Goal: Task Accomplishment & Management: Manage account settings

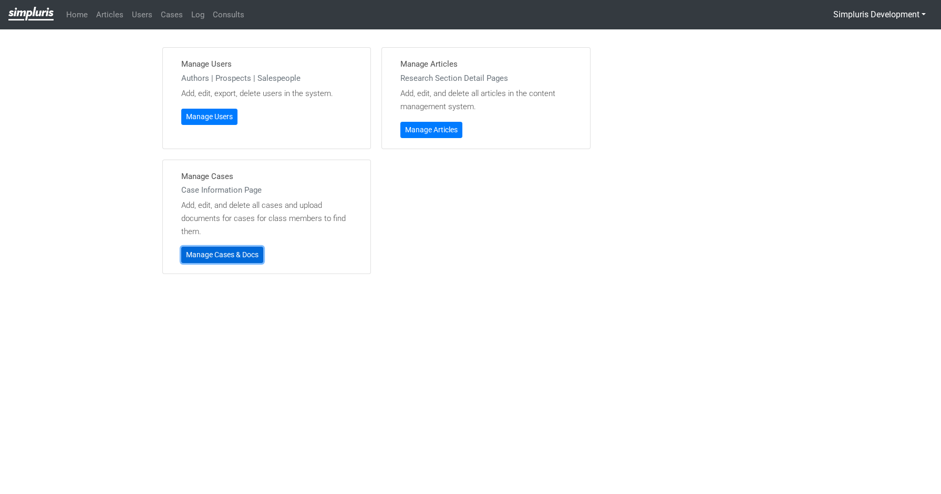
click at [216, 261] on link "Manage Cases & Docs" at bounding box center [222, 255] width 82 height 16
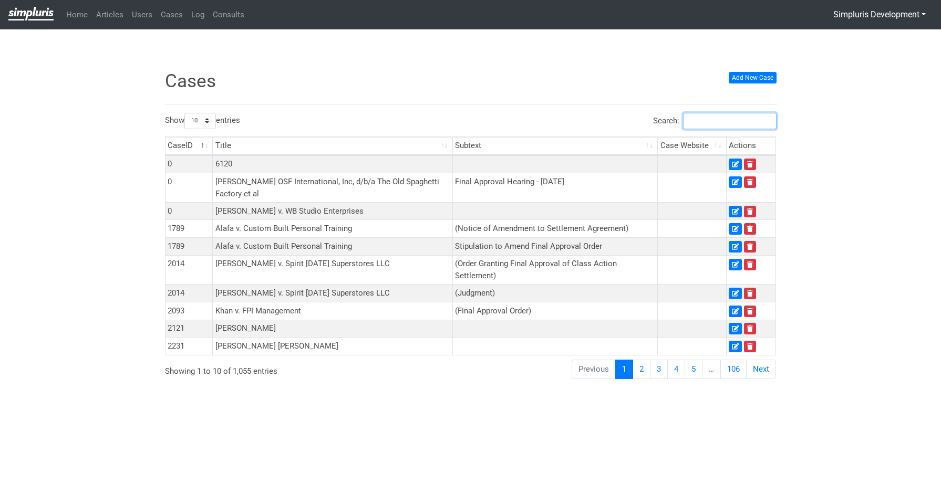
click at [700, 125] on input "Search:" at bounding box center [730, 121] width 94 height 16
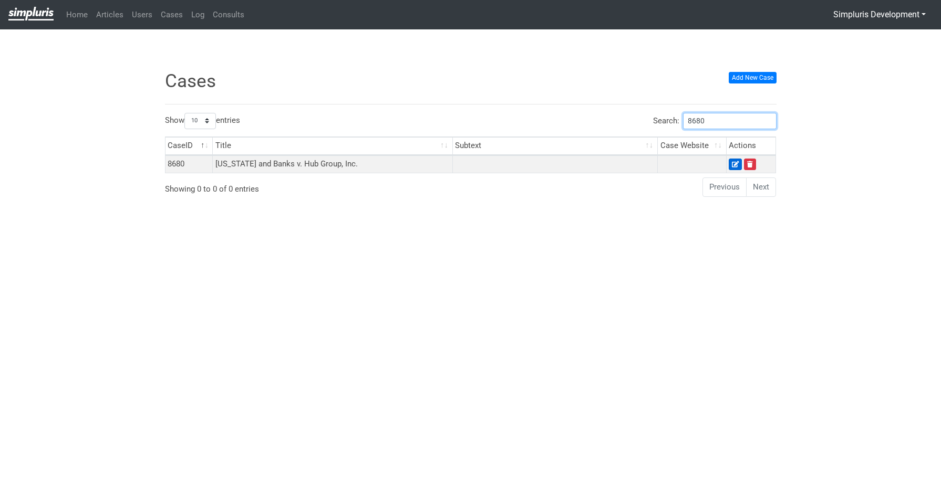
type input "8680"
click at [734, 163] on icon at bounding box center [735, 164] width 7 height 6
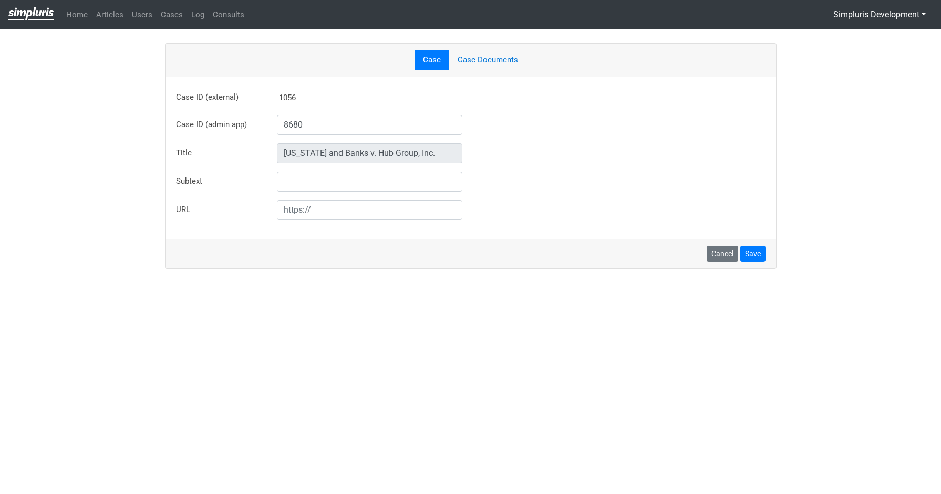
click at [481, 62] on link "Case Documents" at bounding box center [487, 60] width 77 height 20
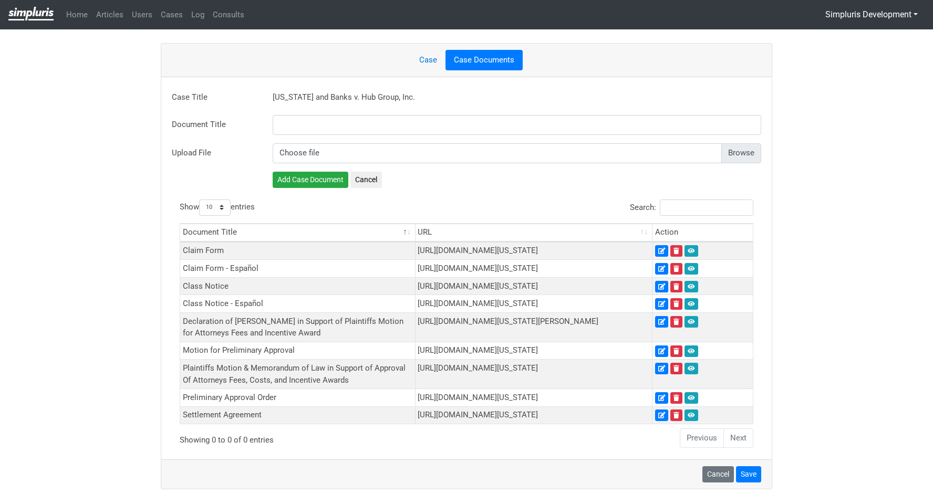
click at [743, 156] on input "file" at bounding box center [517, 153] width 489 height 20
type input "C:\fakepath\HubGroup_WashingtonBanks_MFA.pdf"
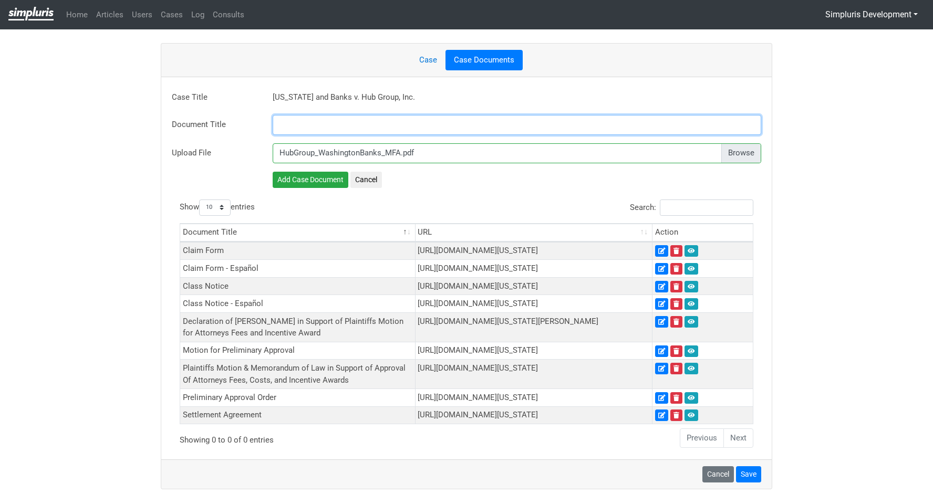
click at [367, 122] on input "text" at bounding box center [517, 125] width 489 height 20
paste input "Plaintiffs' Motion for Final Approval of Class Action S"
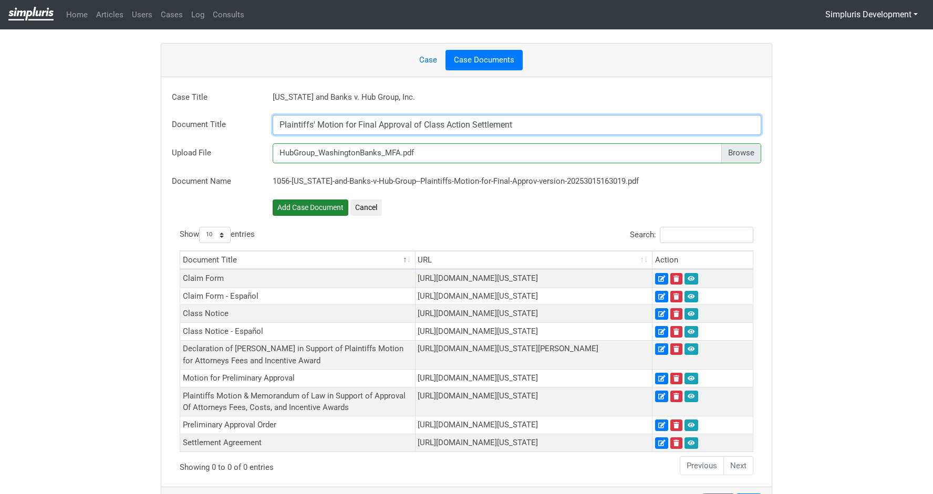
type input "Plaintiffs' Motion for Final Approval of Class Action Settlement"
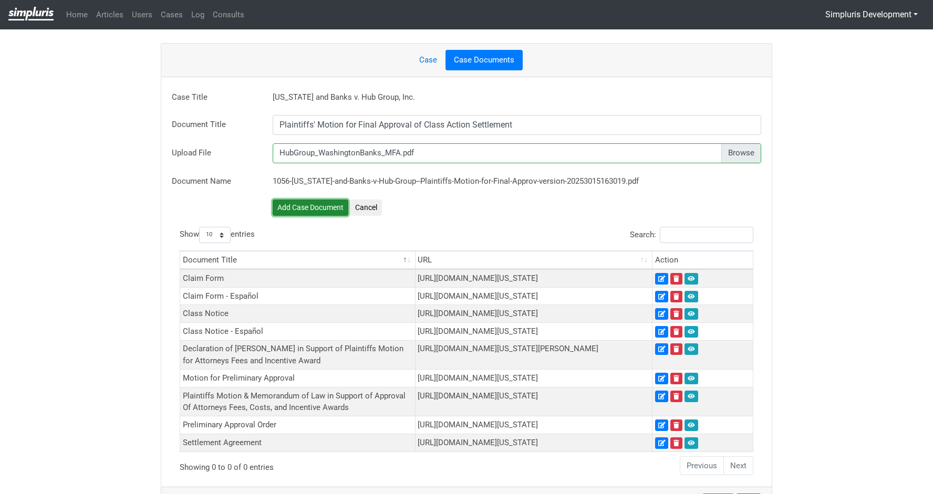
click at [316, 205] on button "Add Case Document" at bounding box center [311, 208] width 76 height 16
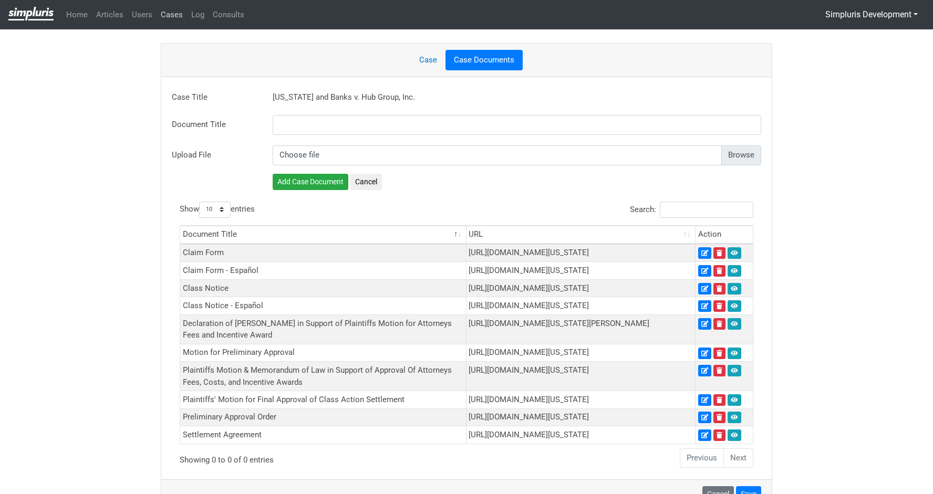
click at [172, 18] on link "Cases" at bounding box center [172, 15] width 30 height 20
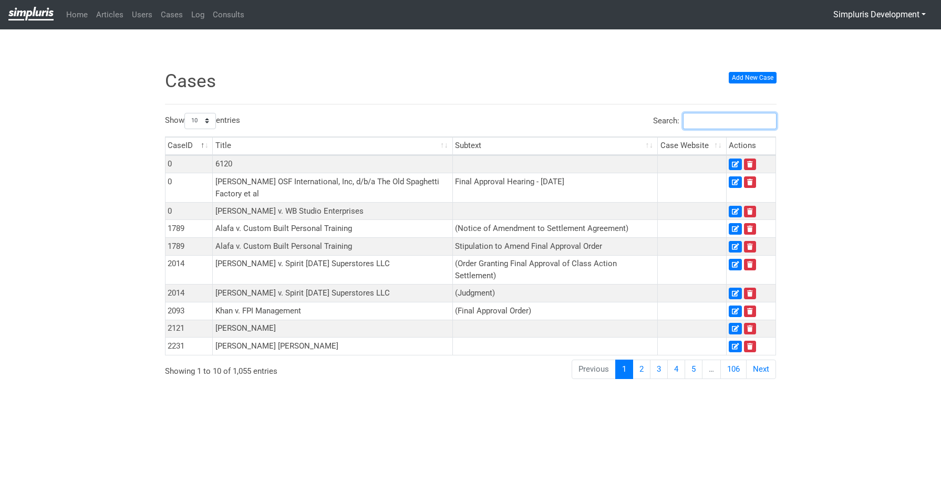
click at [717, 121] on input "Search:" at bounding box center [730, 121] width 94 height 16
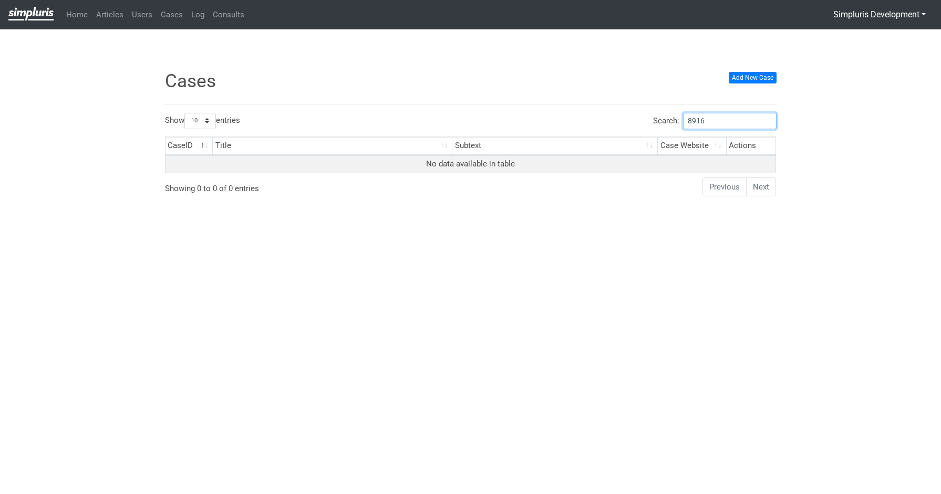
type input "8916"
click at [857, 133] on div "× Record deleted successfully! × Unable to perform operation! Cases Add New Cas…" at bounding box center [470, 229] width 941 height 374
click at [770, 76] on link "Add New Case" at bounding box center [753, 78] width 48 height 12
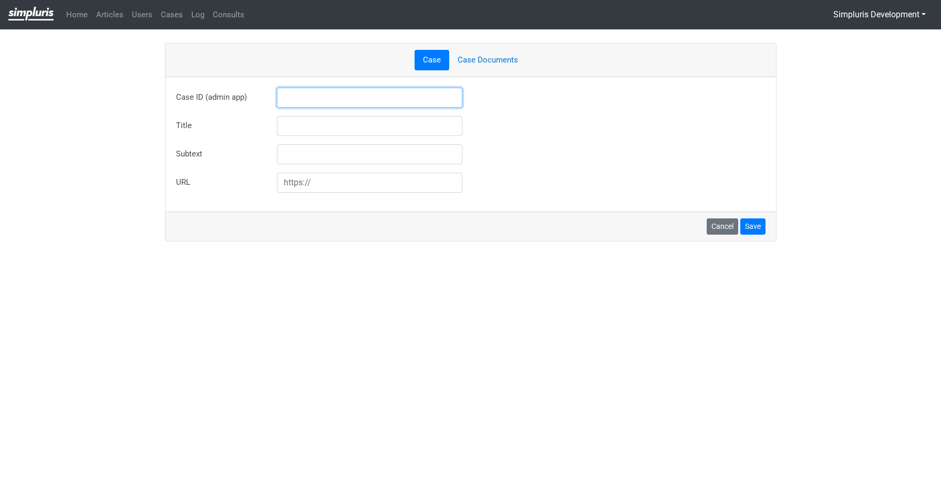
click at [291, 96] on input "text" at bounding box center [370, 98] width 186 height 20
type input "8916"
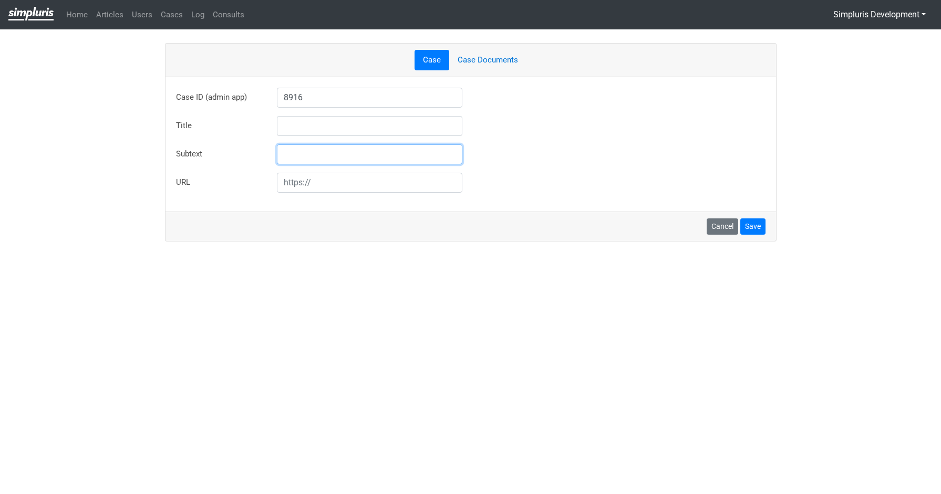
type input "[PERSON_NAME] [PERSON_NAME] Corporation, et al."
click at [525, 119] on div "Title [PERSON_NAME] [PERSON_NAME] Corporation, et al." at bounding box center [470, 128] width 605 height 20
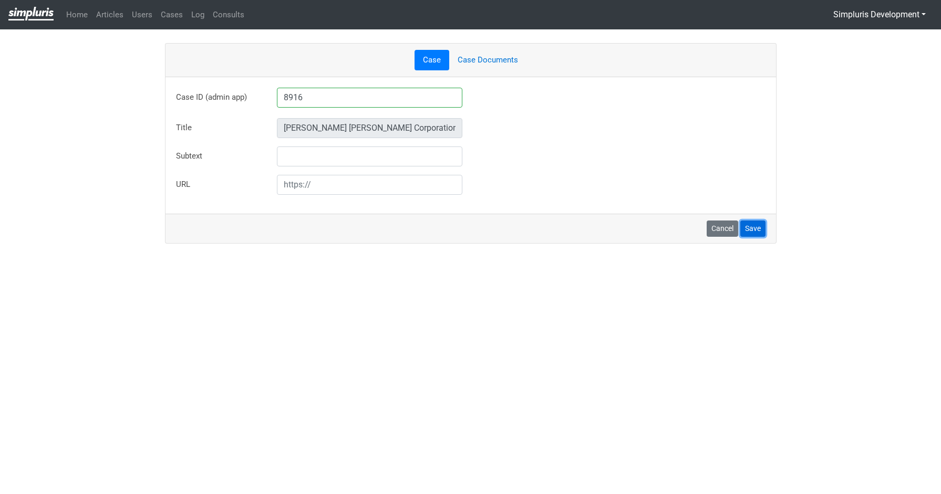
click at [755, 230] on button "Save" at bounding box center [752, 229] width 25 height 16
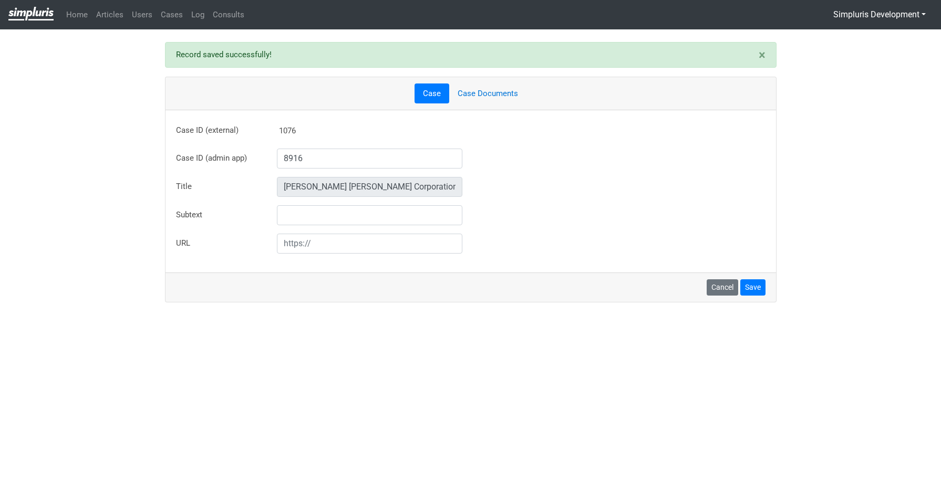
click at [511, 95] on link "Case Documents" at bounding box center [487, 94] width 77 height 20
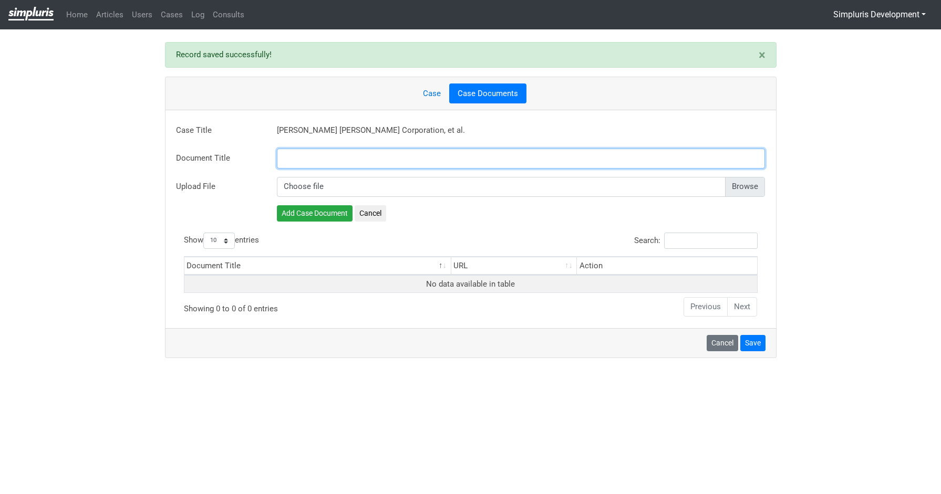
click at [304, 158] on input "text" at bounding box center [521, 159] width 489 height 20
paste input "Stipulation to Amend Joint Stipulation"
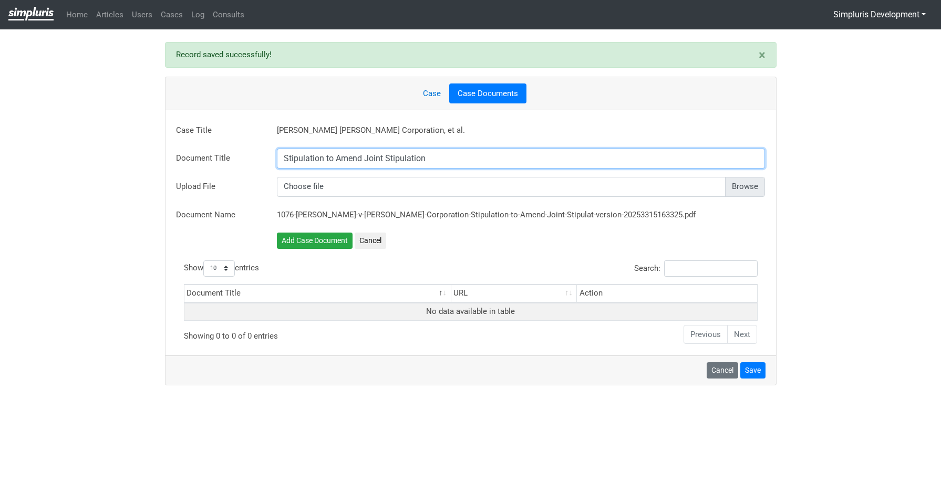
type input "Stipulation to Amend Joint Stipulation"
click at [754, 186] on input "file" at bounding box center [521, 187] width 489 height 20
type input "C:\fakepath\[DATE] Stip to Amend Settlement.pdf"
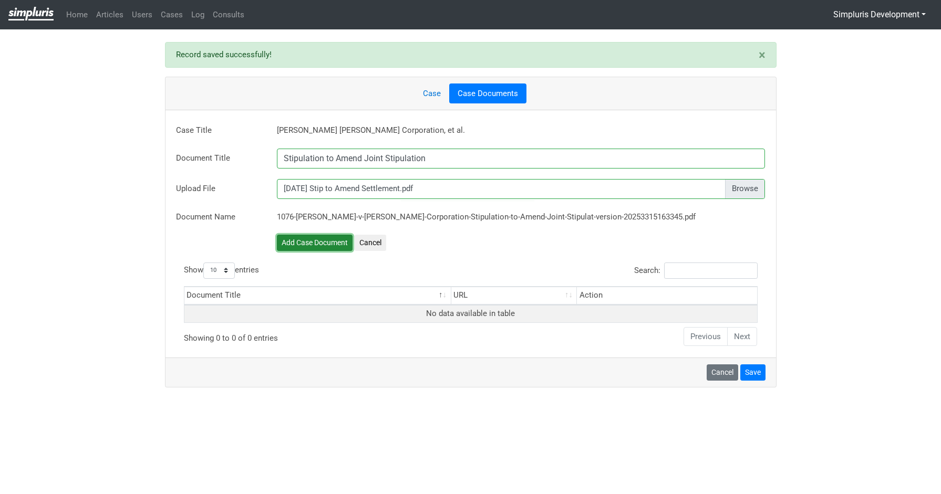
click at [322, 245] on button "Add Case Document" at bounding box center [315, 243] width 76 height 16
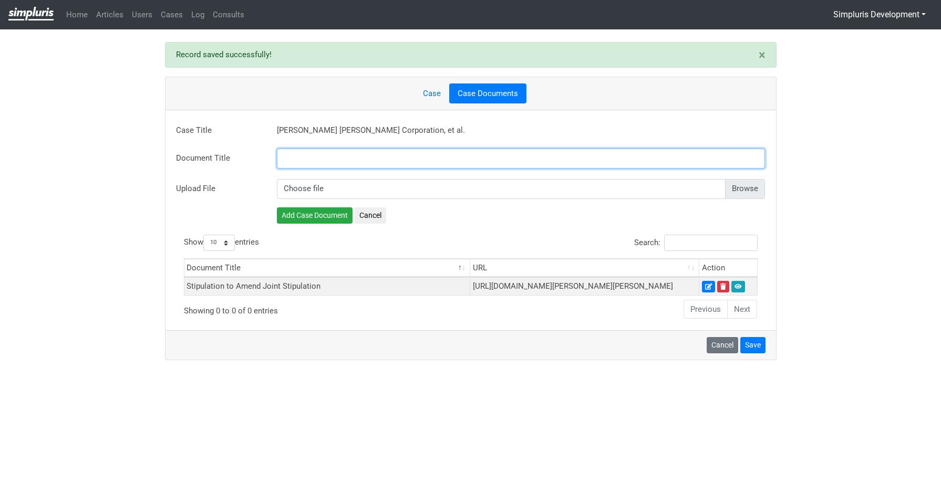
click at [439, 161] on input "text" at bounding box center [521, 159] width 489 height 20
paste input "Joint Stipilation of Class Action Settlement"
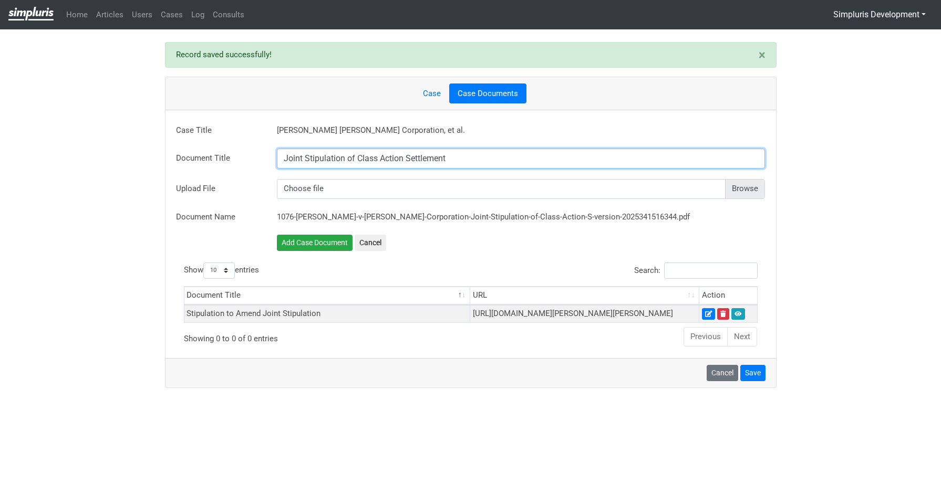
type input "Joint Stipulation of Class Action Settlement"
click at [742, 192] on input "file" at bounding box center [521, 189] width 489 height 20
type input "C:\fakepath\2025.06.14 Class Action Settlement.pdf"
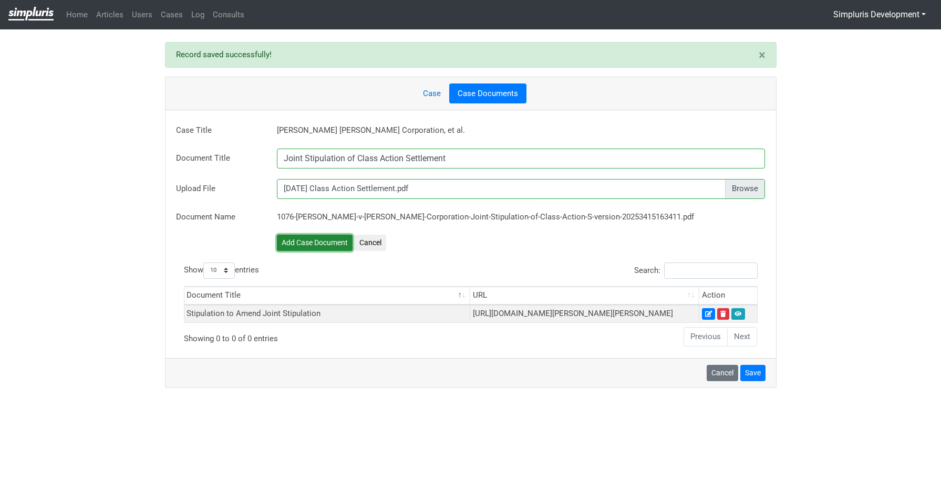
click at [305, 242] on button "Add Case Document" at bounding box center [315, 243] width 76 height 16
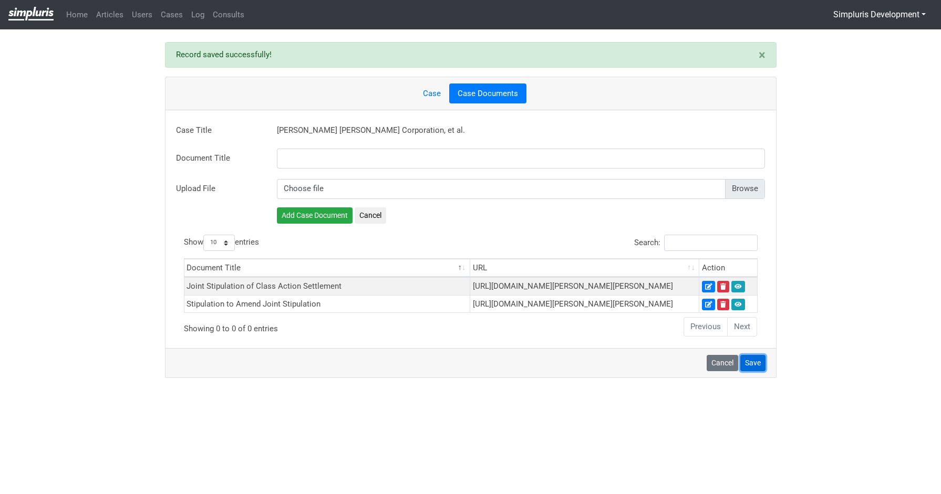
click at [758, 371] on button "Save" at bounding box center [752, 363] width 25 height 16
